Goal: Information Seeking & Learning: Learn about a topic

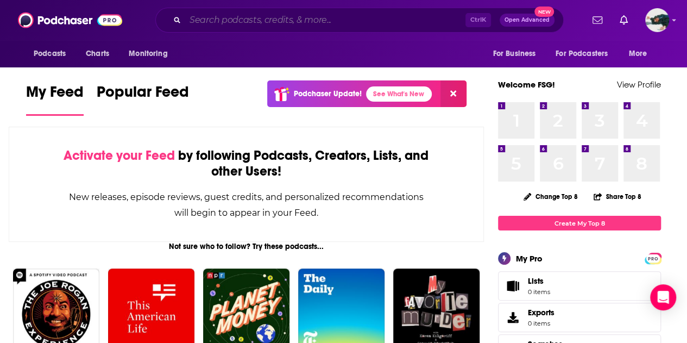
click at [249, 23] on input "Search podcasts, credits, & more..." at bounding box center [325, 19] width 280 height 17
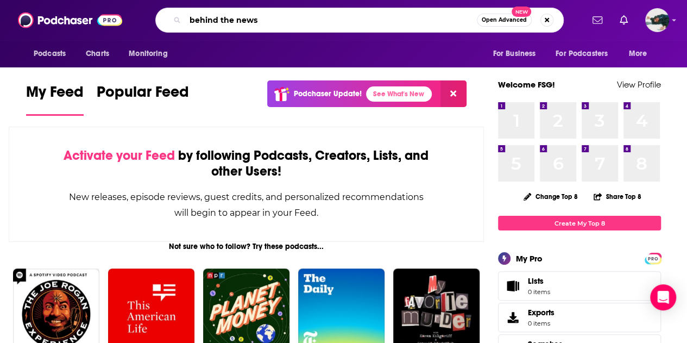
type input "behind the news"
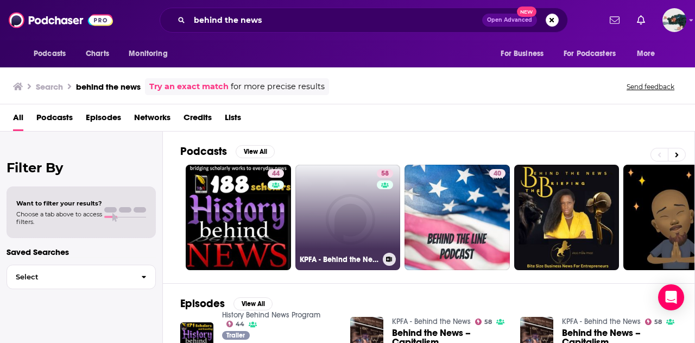
click at [371, 204] on link "58 KPFA - Behind the News" at bounding box center [347, 217] width 105 height 105
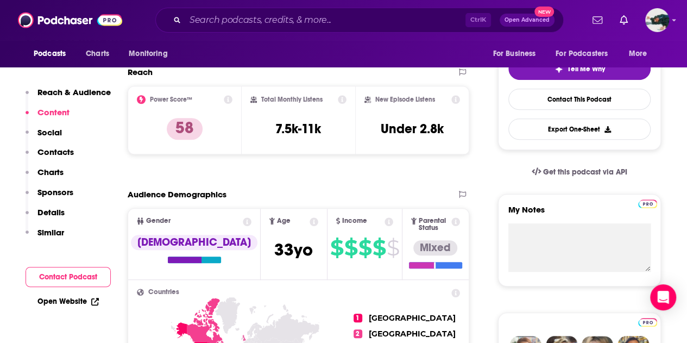
scroll to position [204, 0]
